Goal: Information Seeking & Learning: Learn about a topic

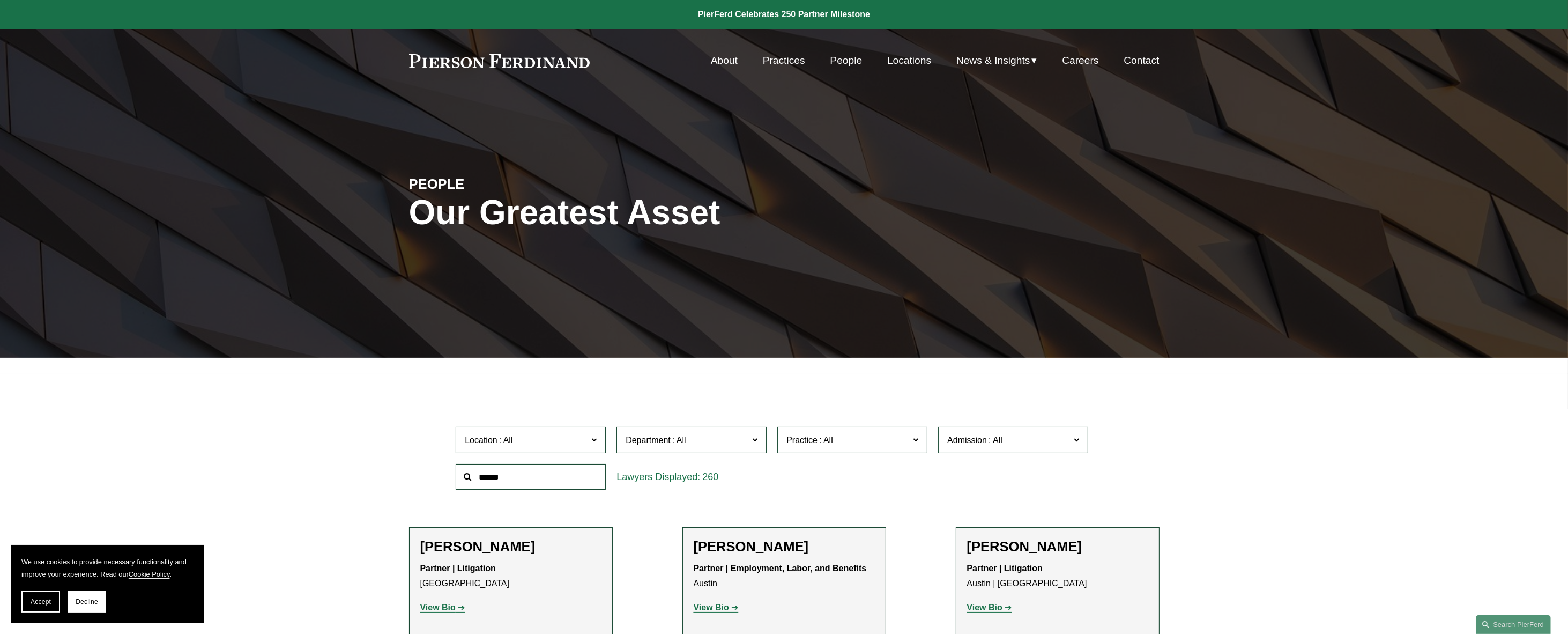
click at [594, 429] on label "Location" at bounding box center [531, 440] width 150 height 26
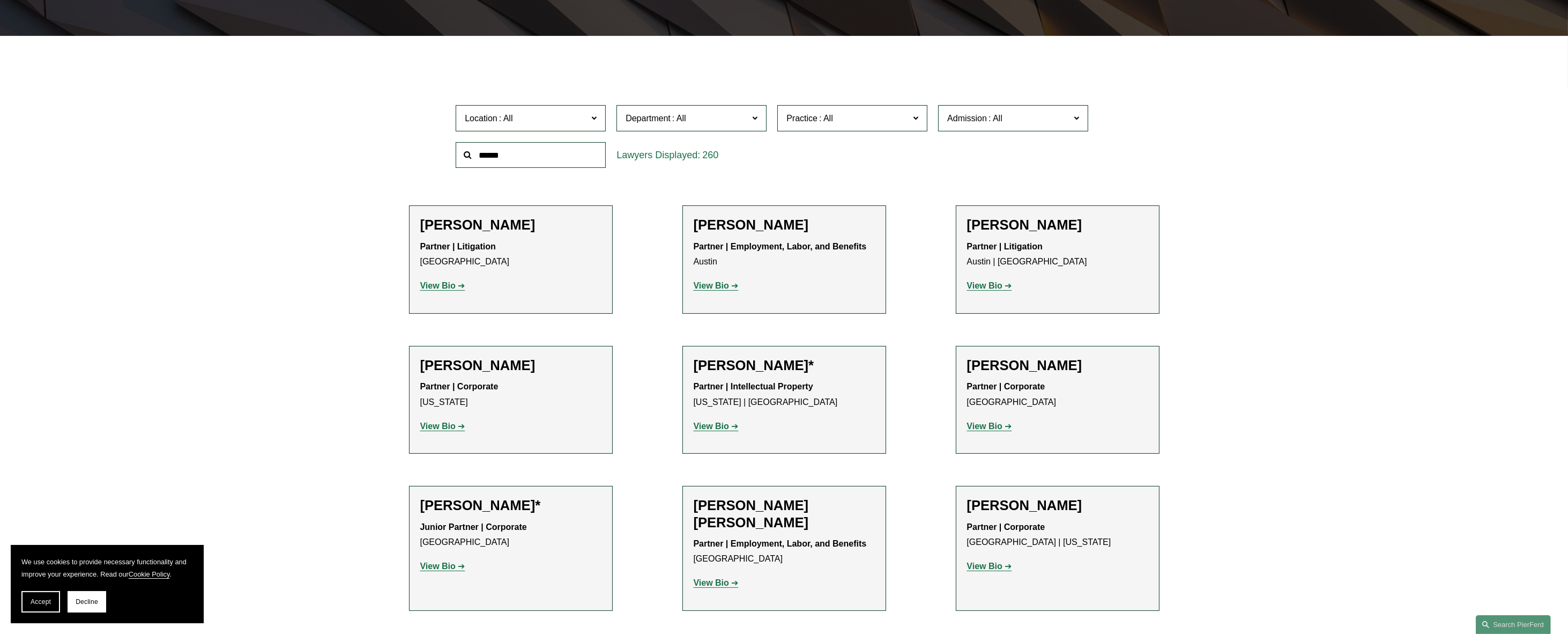
scroll to position [482, 0]
click at [0, 0] on link "[GEOGRAPHIC_DATA]" at bounding box center [0, 0] width 0 height 0
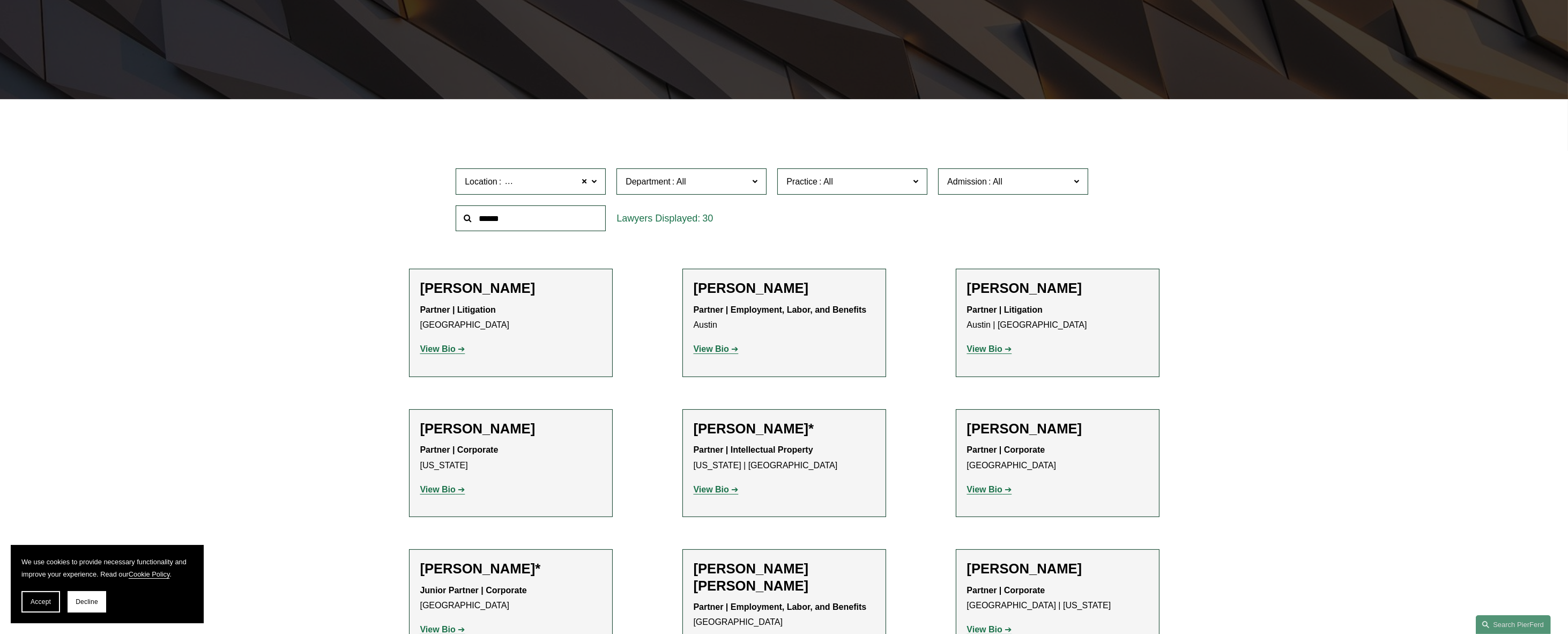
scroll to position [257, 0]
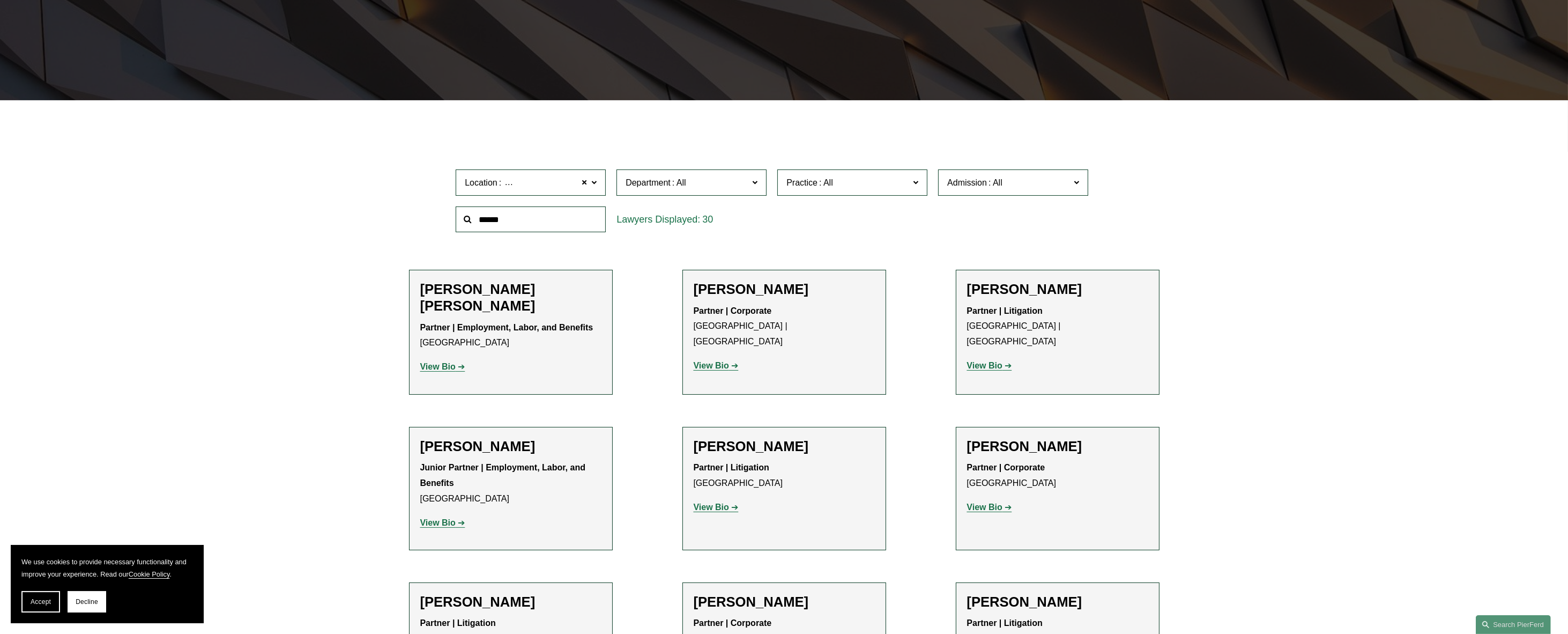
click at [991, 361] on strong "View Bio" at bounding box center [985, 365] width 36 height 9
click at [723, 511] on strong "View Bio" at bounding box center [711, 507] width 36 height 9
click at [988, 506] on strong "View Bio" at bounding box center [985, 507] width 36 height 9
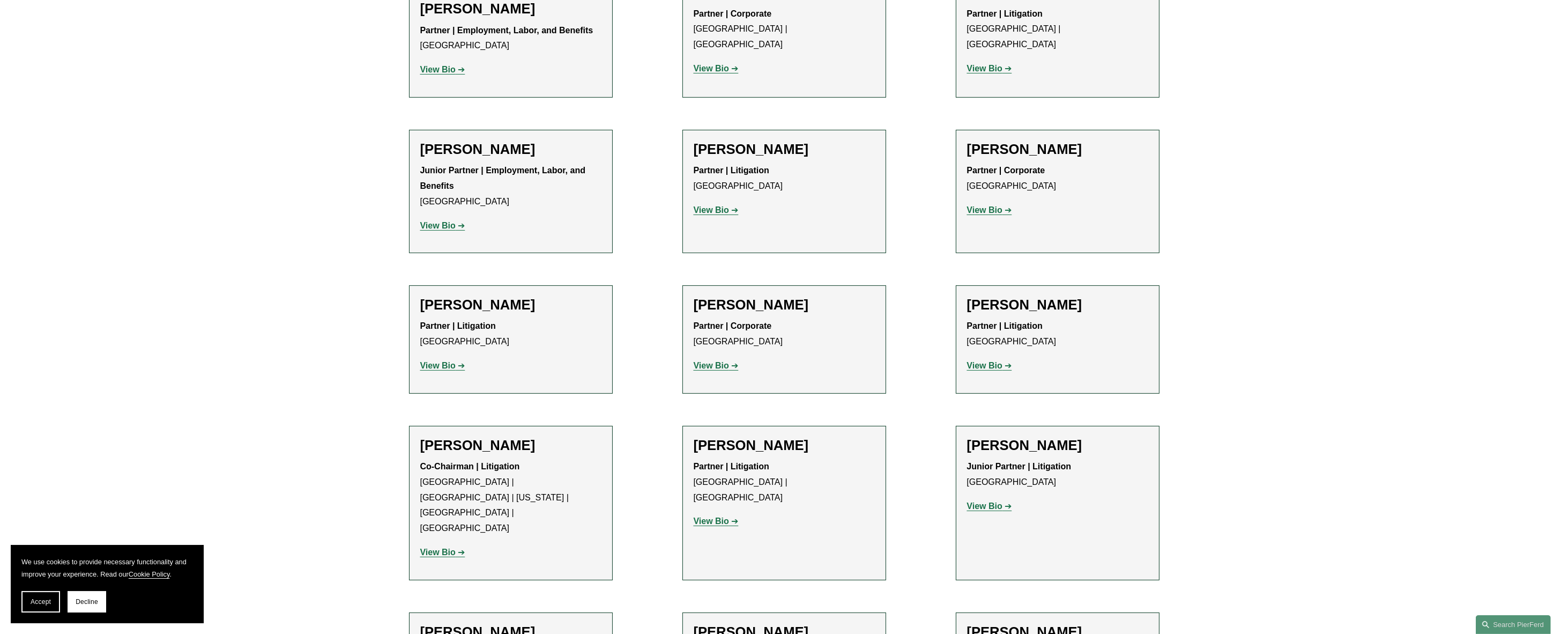
scroll to position [579, 0]
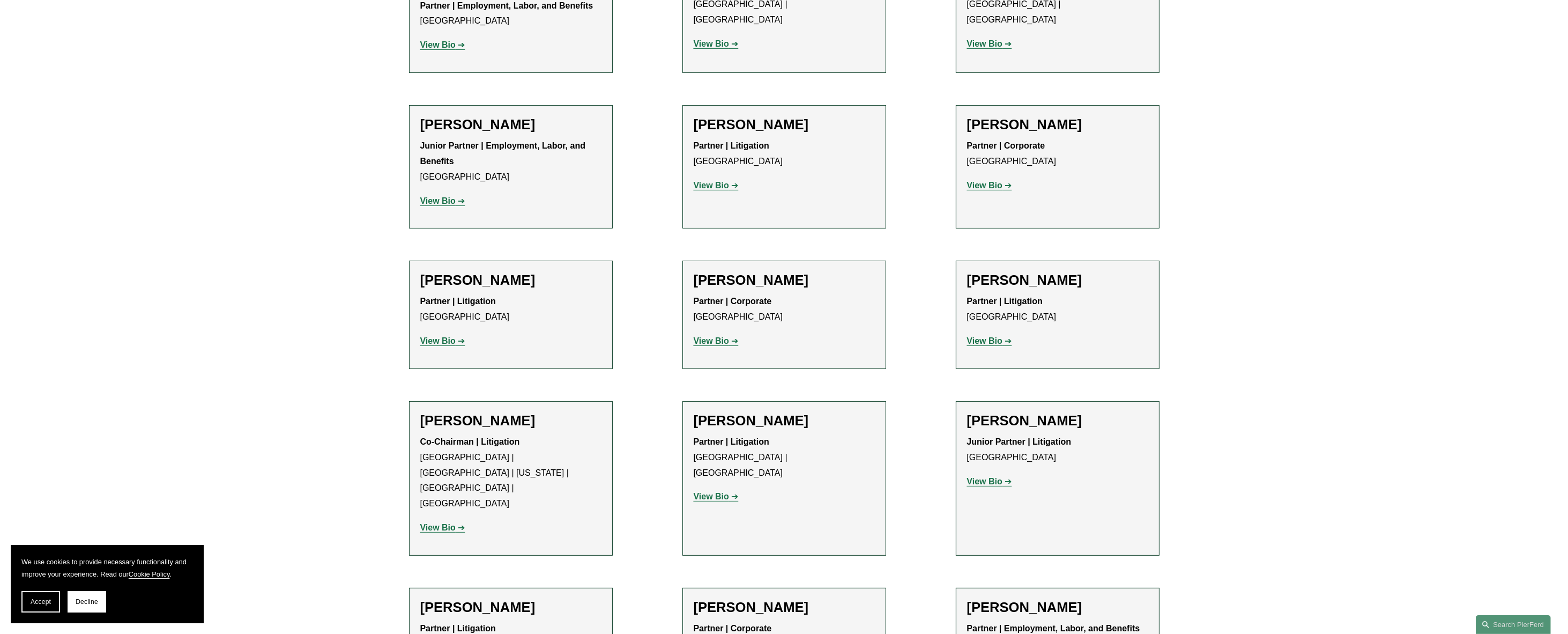
click at [718, 340] on strong "View Bio" at bounding box center [711, 340] width 36 height 9
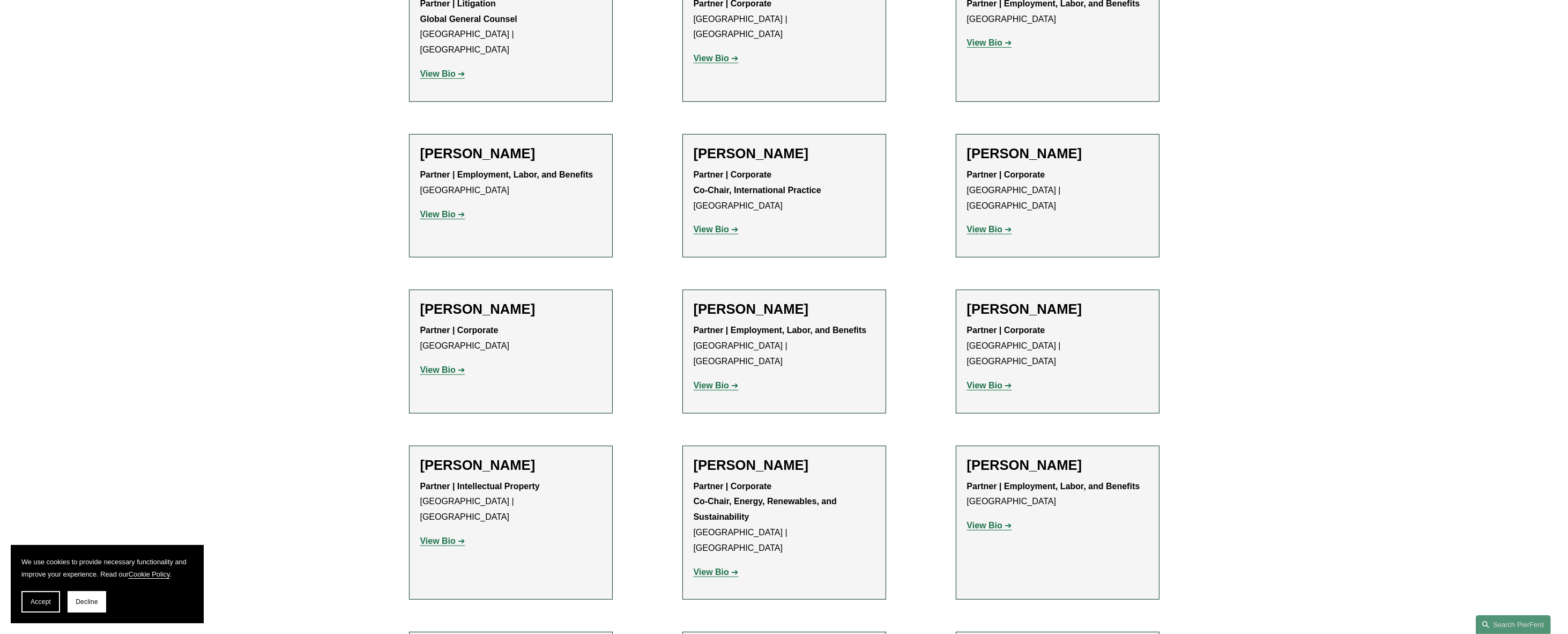
scroll to position [1223, 0]
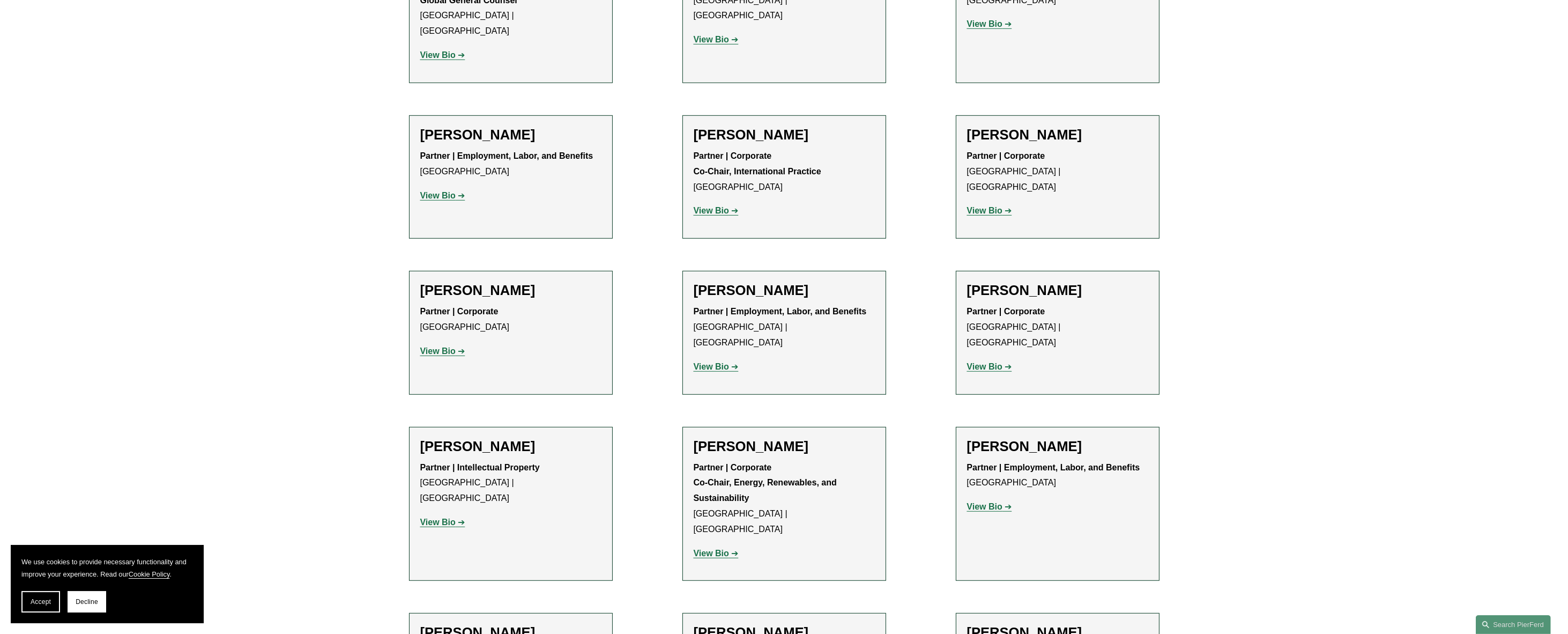
click at [450, 517] on strong "View Bio" at bounding box center [438, 522] width 36 height 9
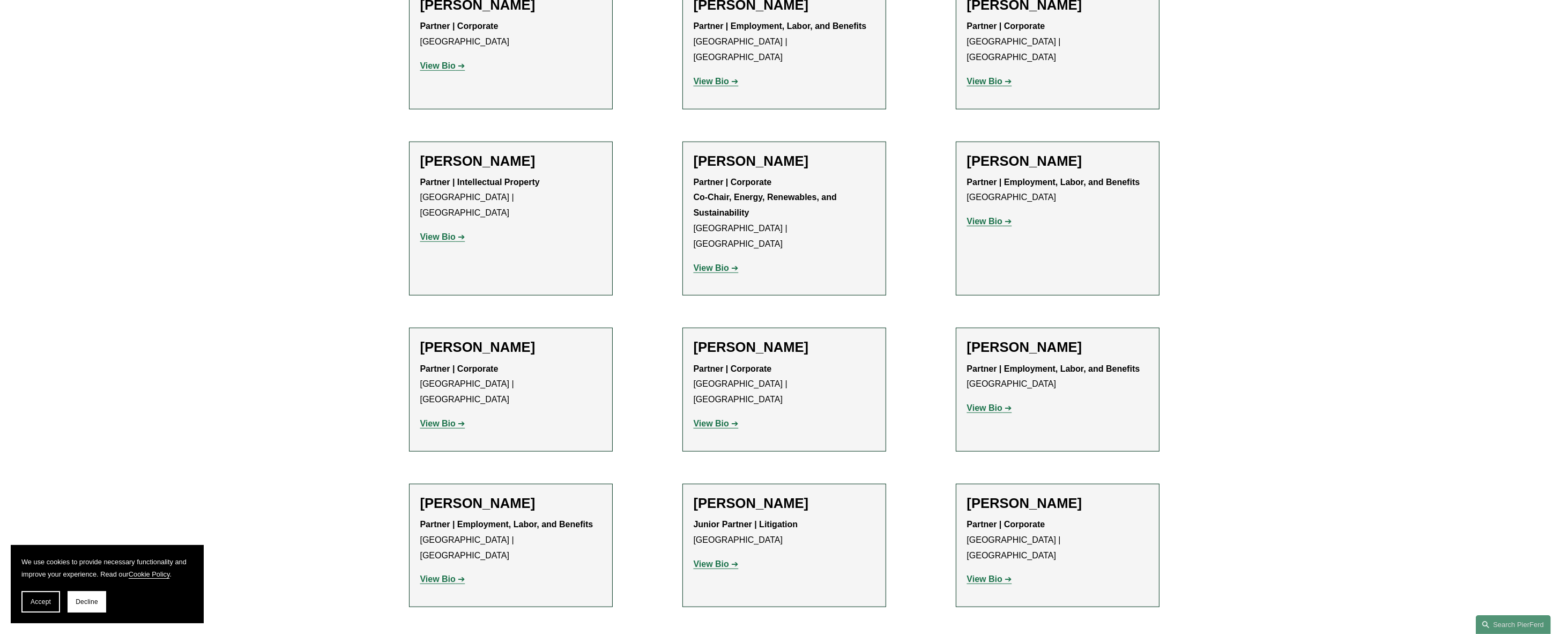
scroll to position [1544, 0]
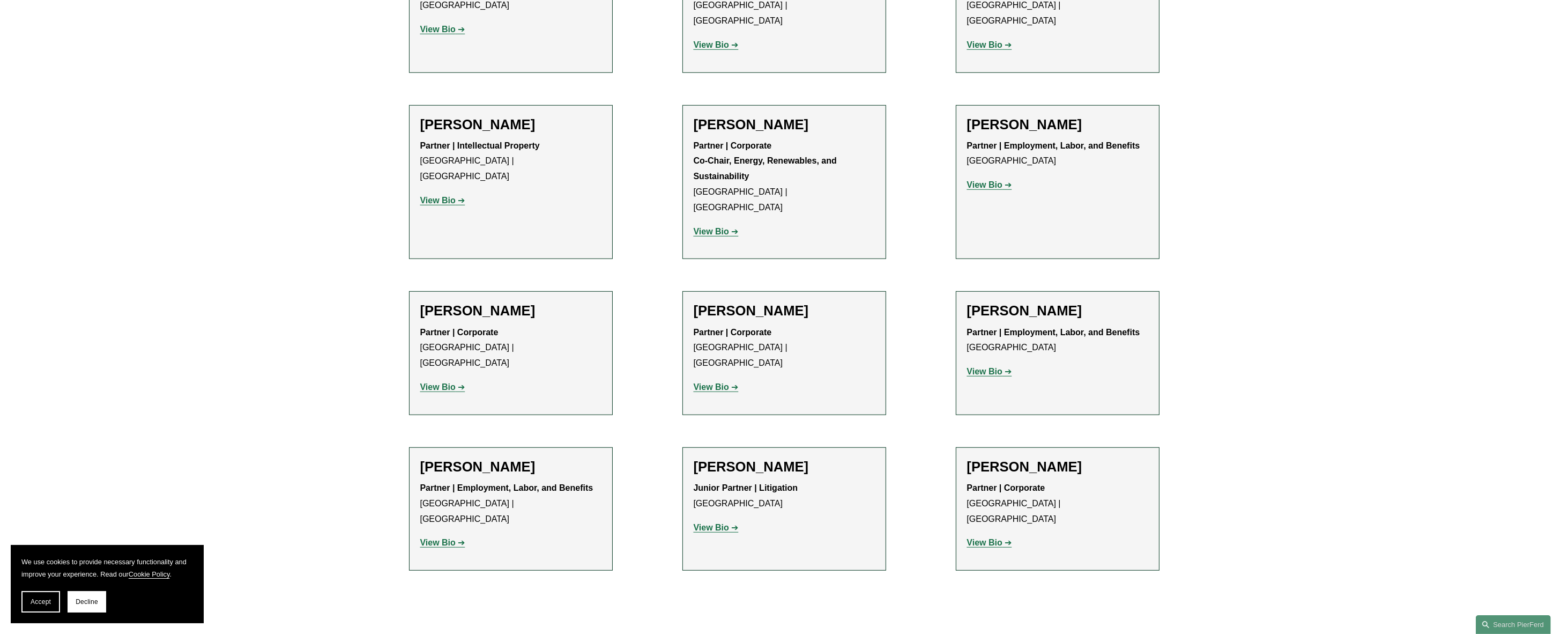
click at [982, 366] on strong "View Bio" at bounding box center [985, 371] width 36 height 9
